Goal: Use online tool/utility: Utilize a website feature to perform a specific function

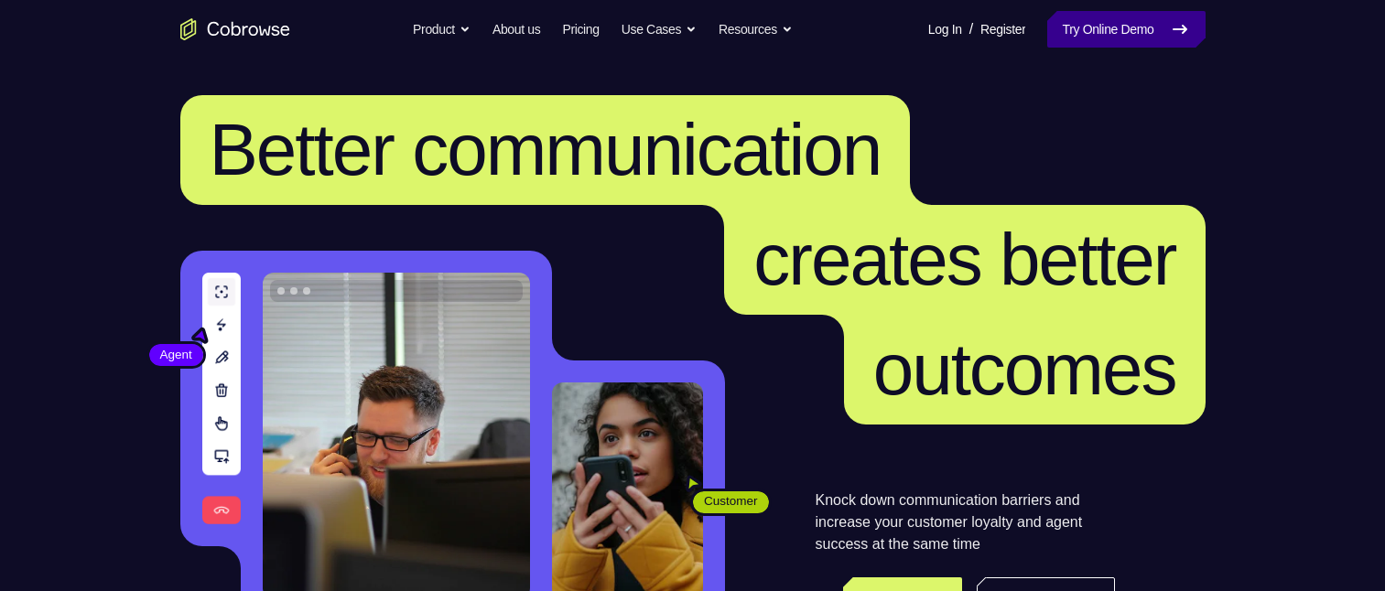
click at [1144, 39] on link "Try Online Demo" at bounding box center [1125, 29] width 157 height 37
click at [1142, 29] on link "Try Online Demo" at bounding box center [1125, 29] width 157 height 37
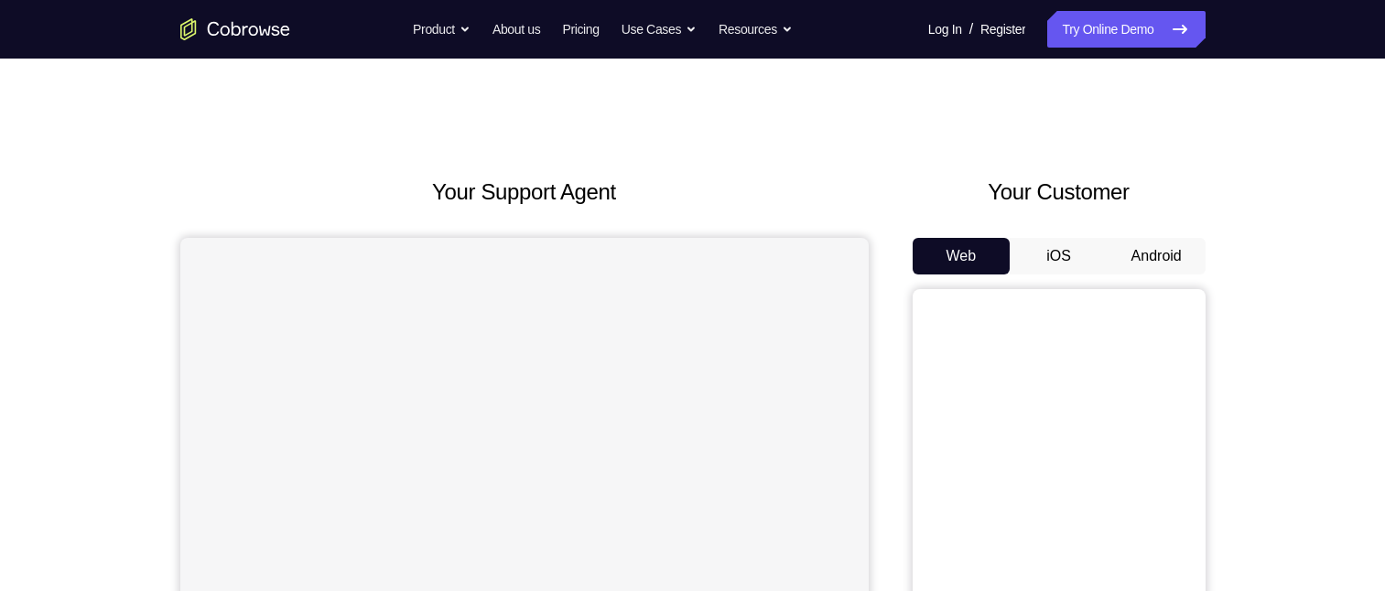
click at [1150, 252] on button "Android" at bounding box center [1157, 256] width 98 height 37
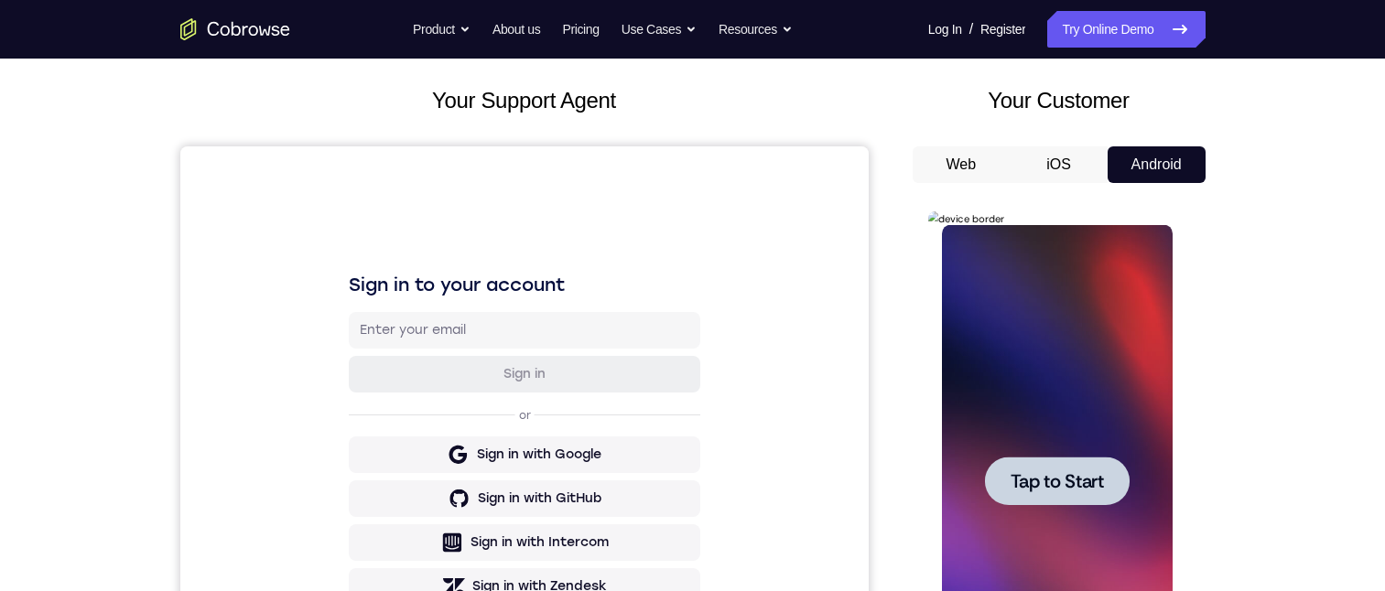
scroll to position [183, 0]
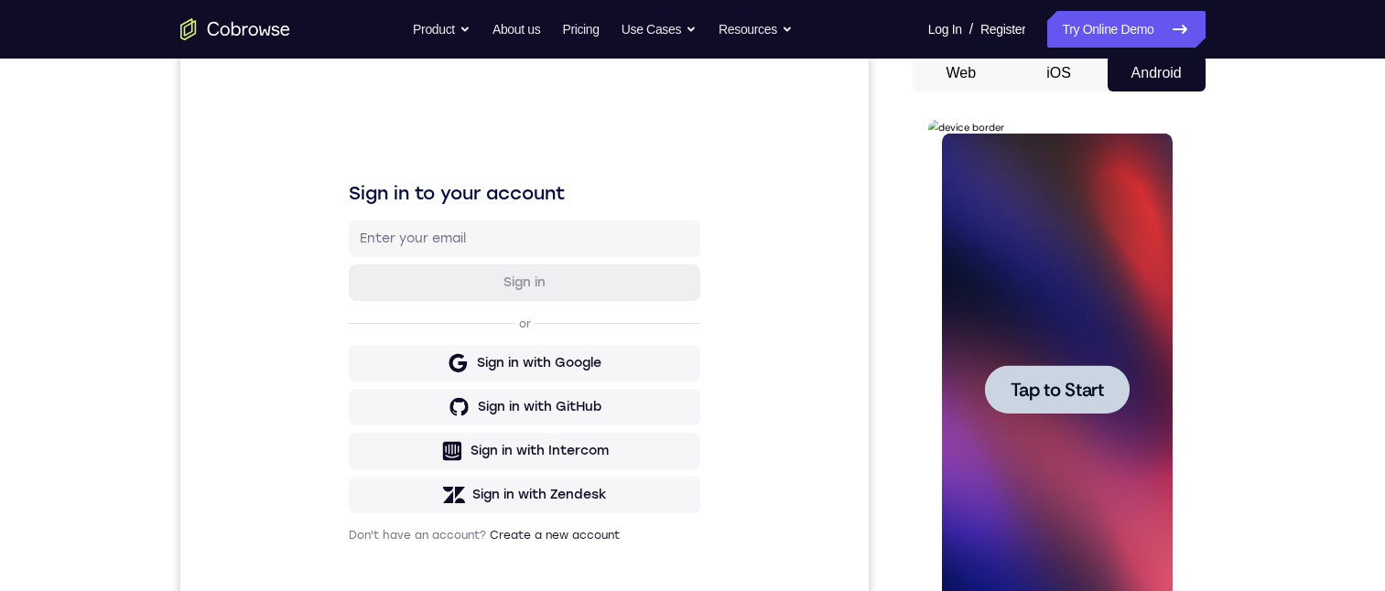
click at [1074, 381] on span "Tap to Start" at bounding box center [1057, 390] width 93 height 18
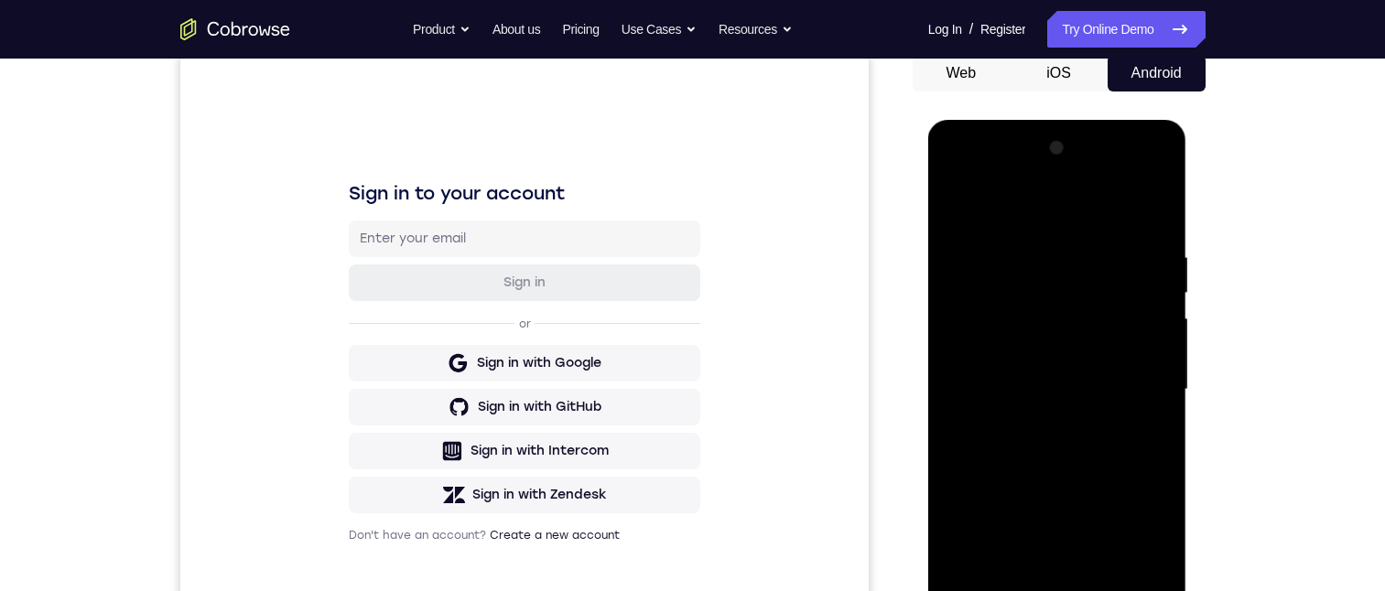
scroll to position [275, 0]
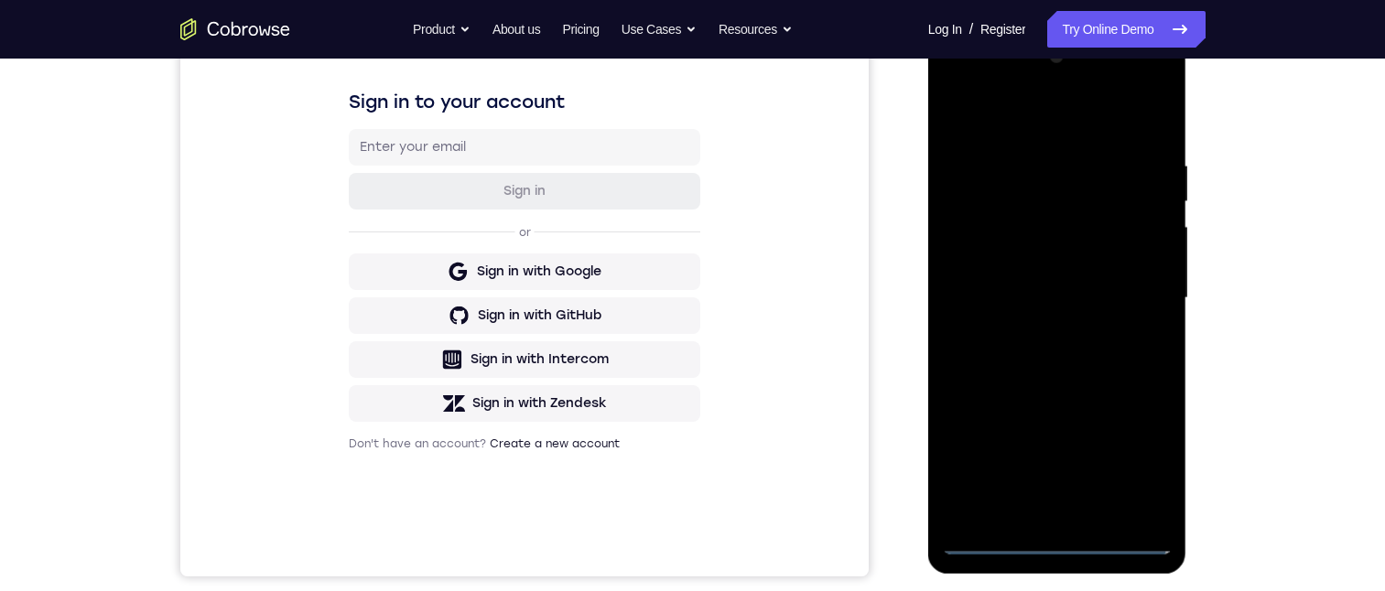
click at [1056, 535] on div at bounding box center [1057, 298] width 231 height 513
click at [1055, 541] on div at bounding box center [1057, 298] width 231 height 513
click at [1054, 536] on div at bounding box center [1057, 298] width 231 height 513
click at [1131, 460] on div at bounding box center [1057, 298] width 231 height 513
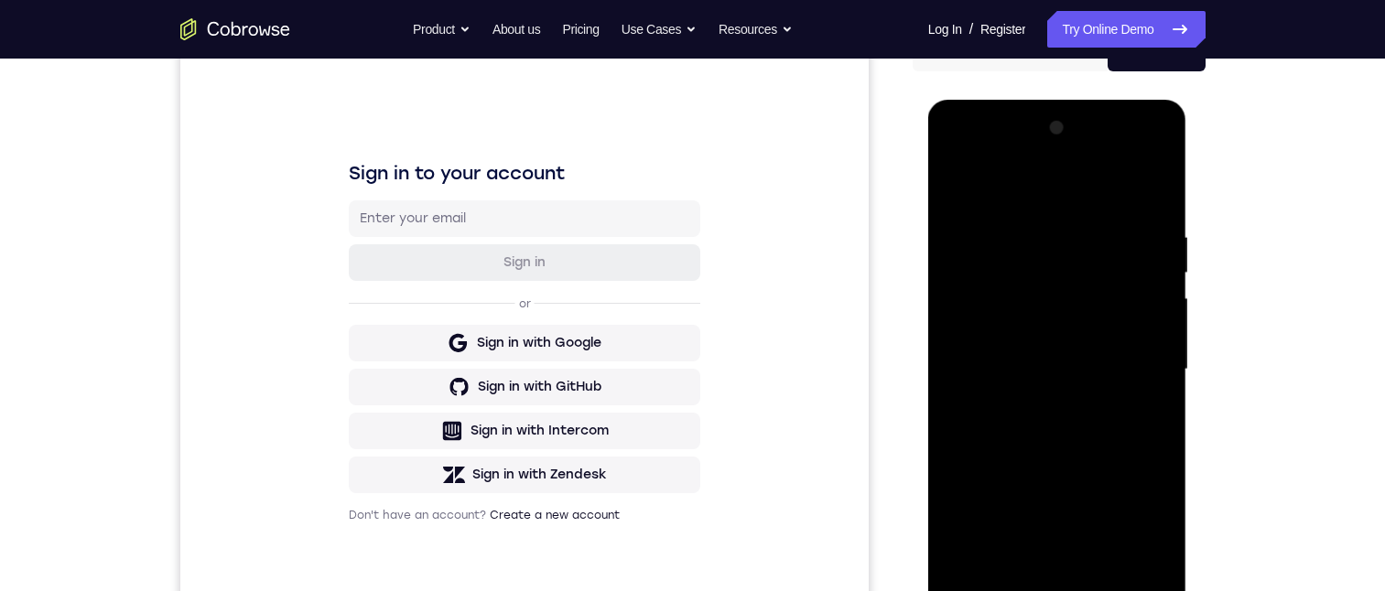
scroll to position [183, 0]
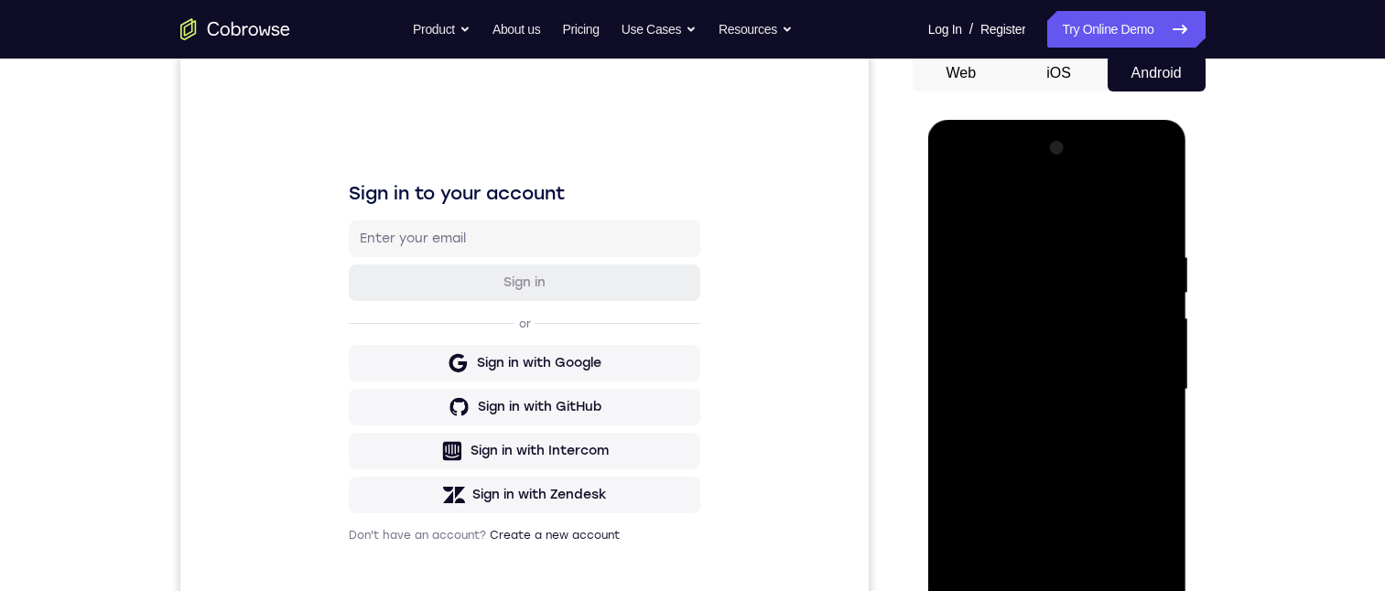
click at [996, 211] on div at bounding box center [1057, 390] width 231 height 513
click at [1130, 374] on div at bounding box center [1057, 390] width 231 height 513
click at [1094, 399] on div at bounding box center [1057, 390] width 231 height 513
click at [1105, 400] on div at bounding box center [1057, 390] width 231 height 513
click at [1107, 393] on div at bounding box center [1057, 390] width 231 height 513
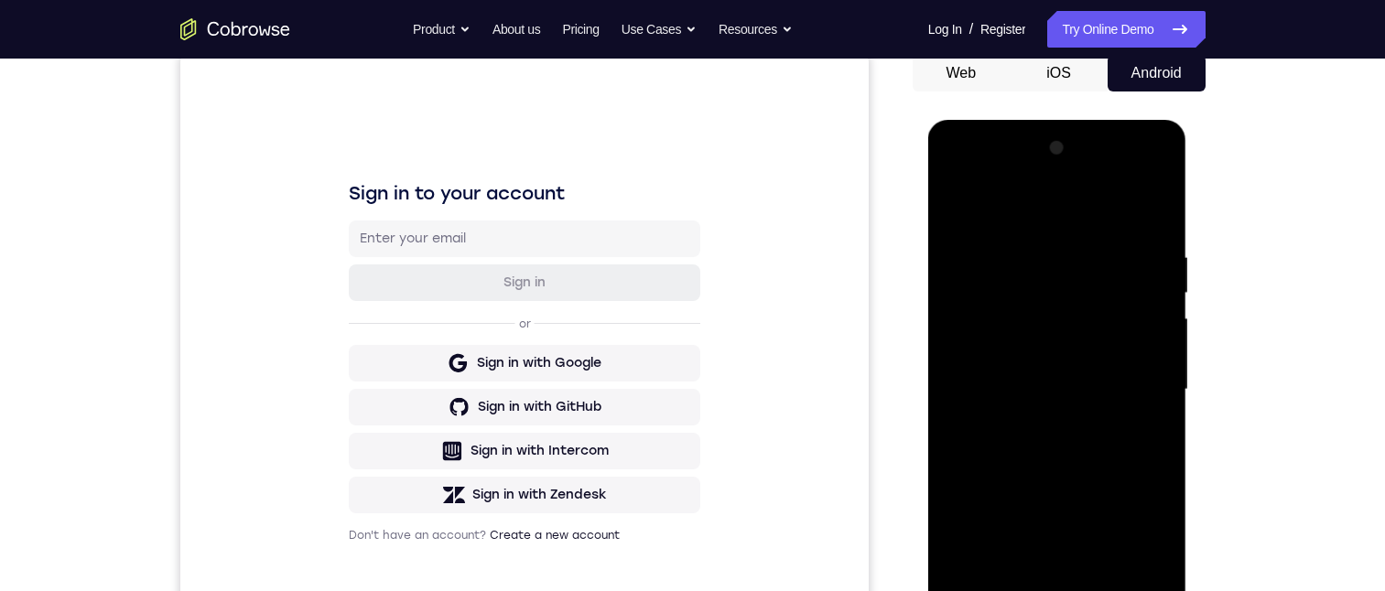
scroll to position [275, 0]
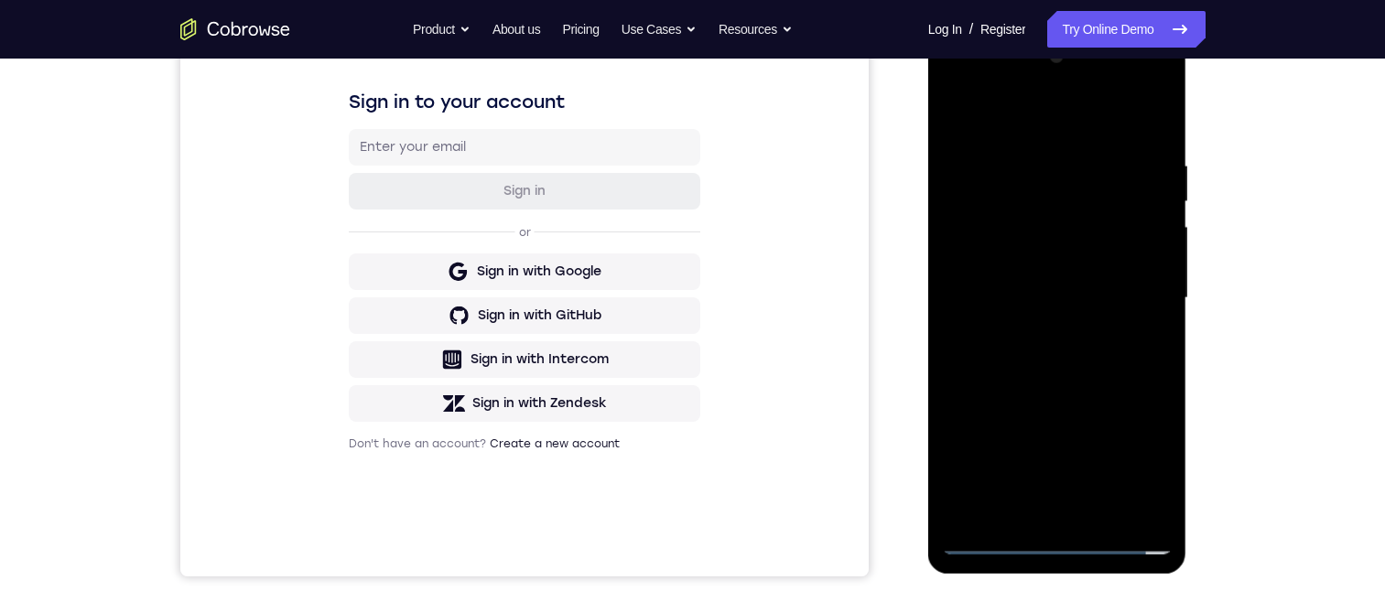
click at [1076, 332] on div at bounding box center [1057, 298] width 231 height 513
click at [1050, 211] on div at bounding box center [1057, 298] width 231 height 513
click at [1023, 499] on div at bounding box center [1057, 298] width 231 height 513
click at [976, 468] on div at bounding box center [1057, 298] width 231 height 513
click at [1032, 472] on div at bounding box center [1057, 298] width 231 height 513
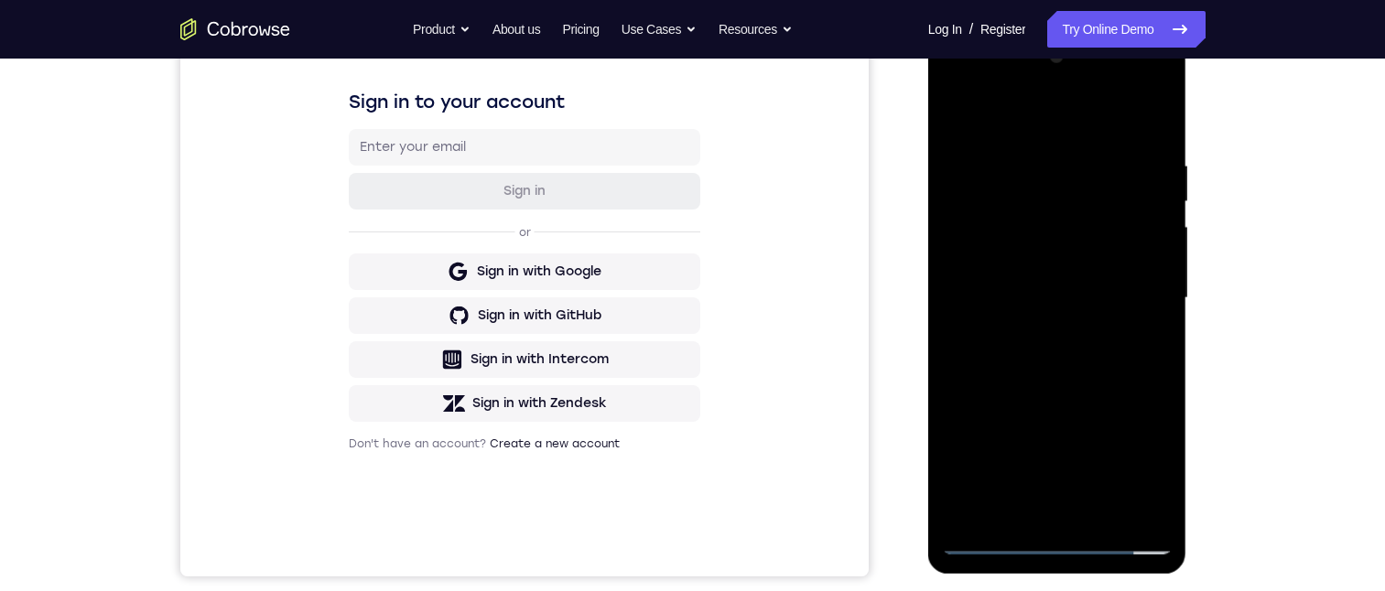
click at [1080, 415] on div at bounding box center [1057, 298] width 231 height 513
click at [1015, 471] on div at bounding box center [1057, 298] width 231 height 513
click at [1066, 406] on div at bounding box center [1057, 298] width 231 height 513
click at [964, 406] on div at bounding box center [1057, 298] width 231 height 513
click at [1074, 408] on div at bounding box center [1057, 298] width 231 height 513
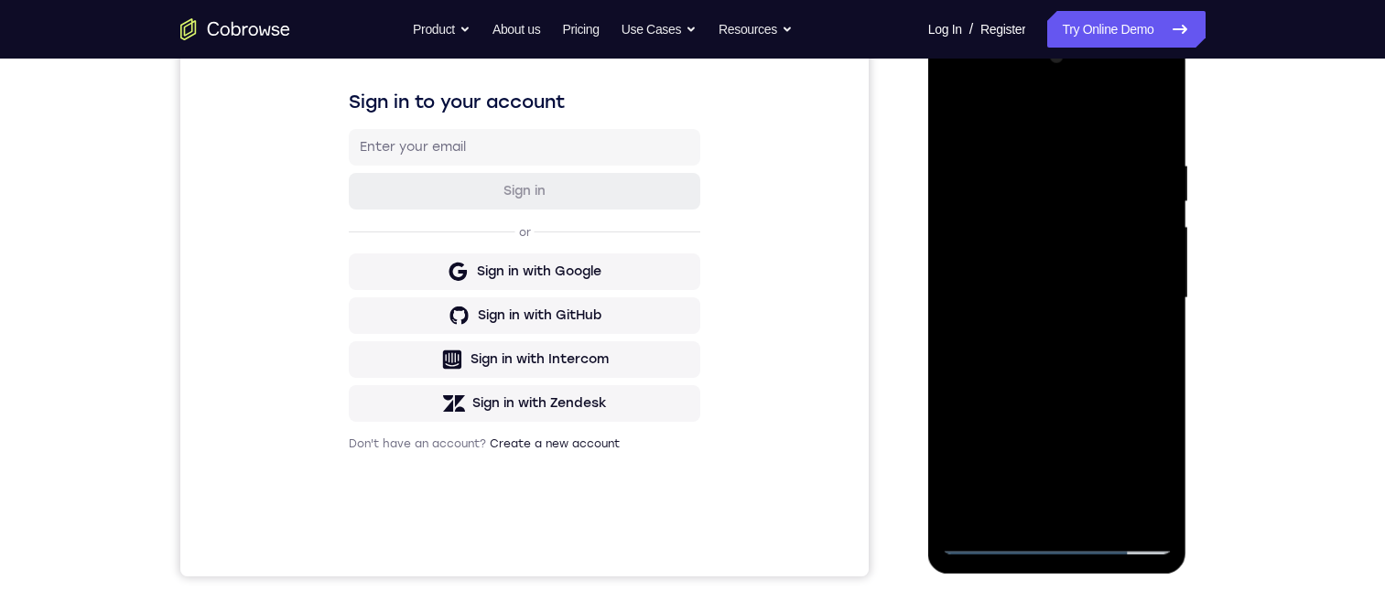
click at [1020, 503] on div at bounding box center [1057, 298] width 231 height 513
click at [1019, 480] on div at bounding box center [1057, 298] width 231 height 513
click at [1144, 512] on div at bounding box center [1057, 298] width 231 height 513
click at [1079, 275] on div at bounding box center [1057, 298] width 231 height 513
click at [1098, 310] on div at bounding box center [1057, 298] width 231 height 513
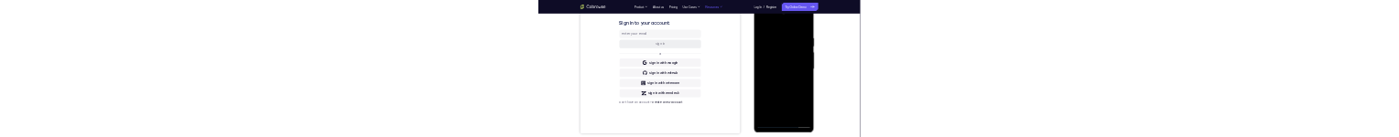
scroll to position [0, 0]
